Goal: Task Accomplishment & Management: Complete application form

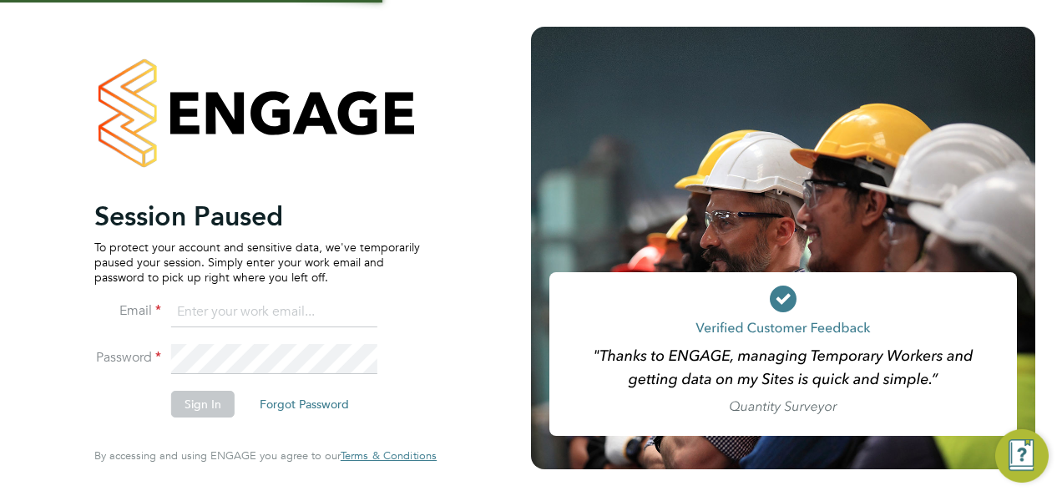
type input "[EMAIL_ADDRESS][DOMAIN_NAME]"
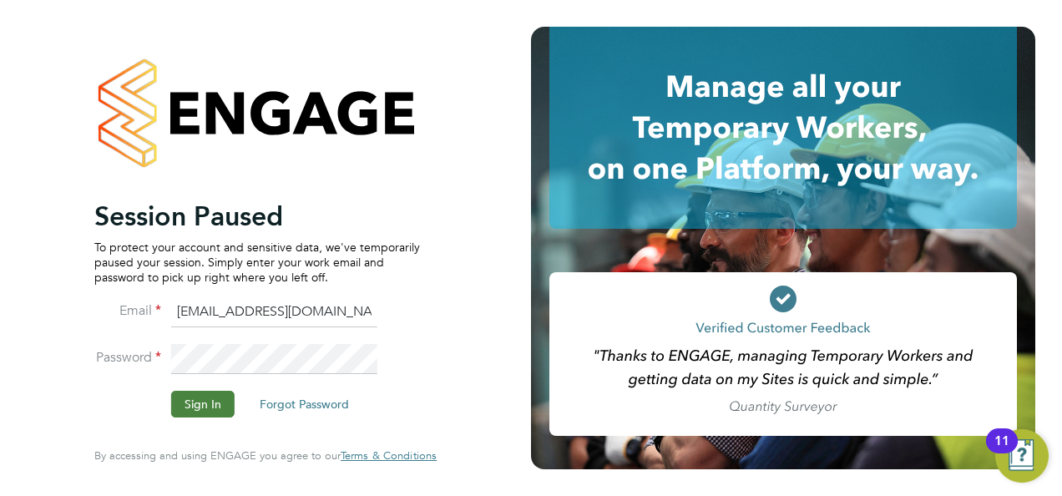
click at [215, 403] on button "Sign In" at bounding box center [202, 404] width 63 height 27
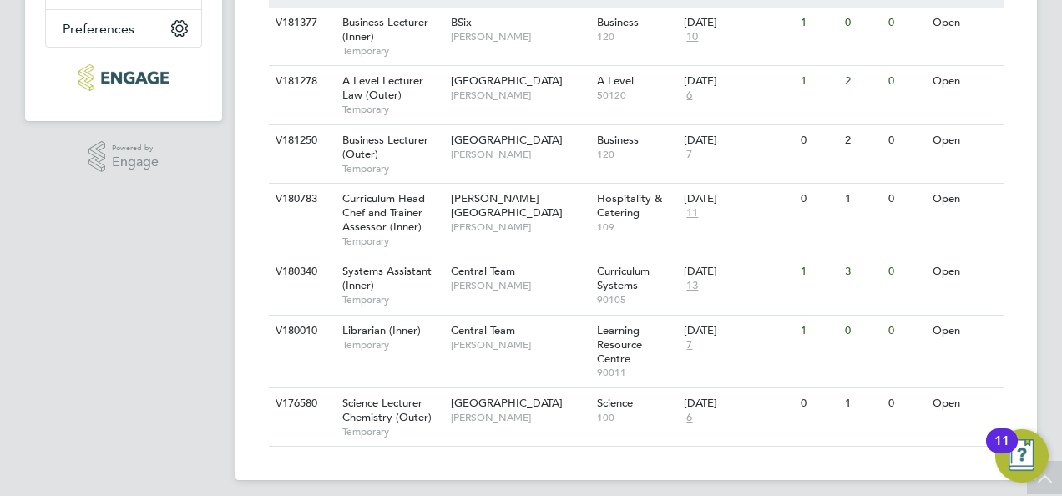
scroll to position [439, 0]
